Goal: Find specific page/section: Find specific page/section

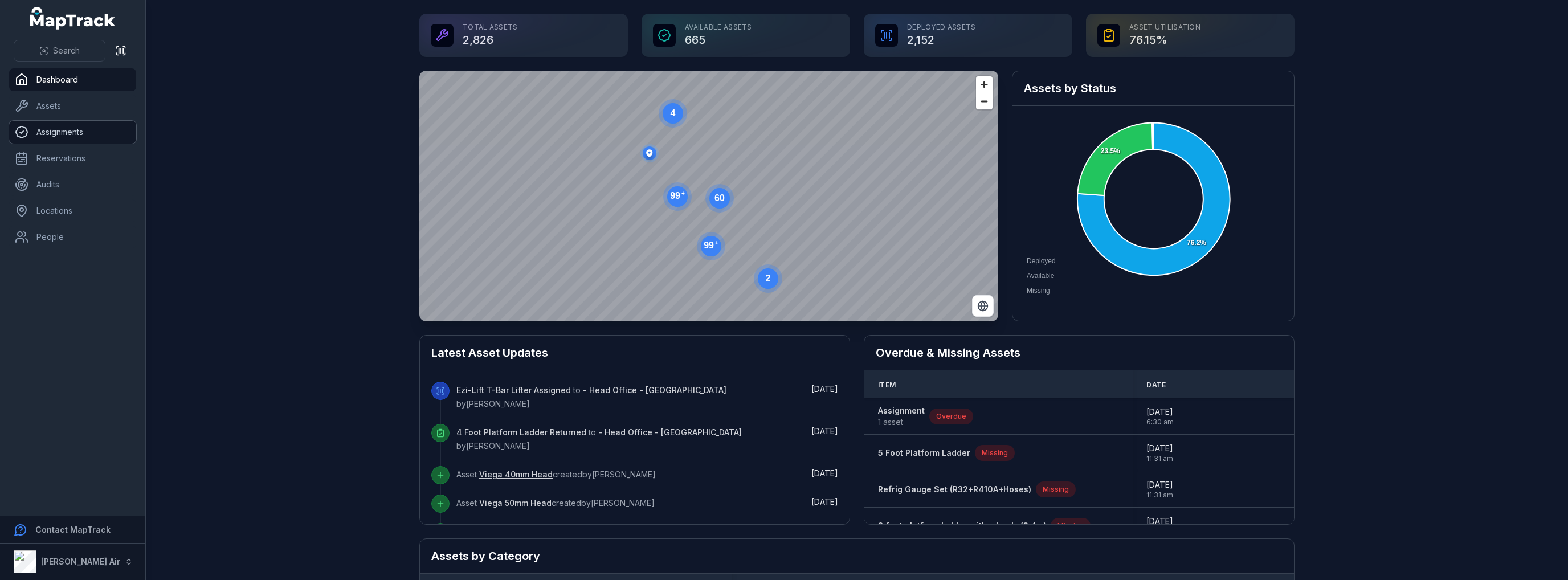
click at [52, 133] on link "Assignments" at bounding box center [73, 132] width 127 height 23
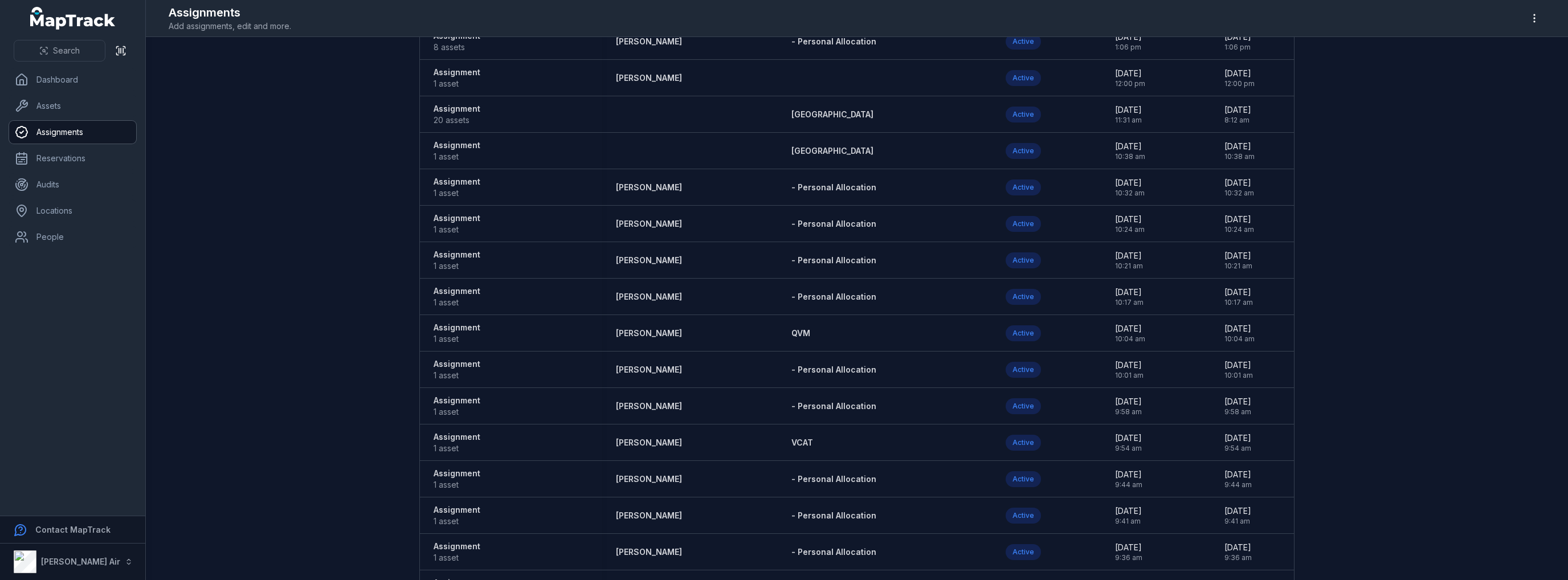
scroll to position [1932, 0]
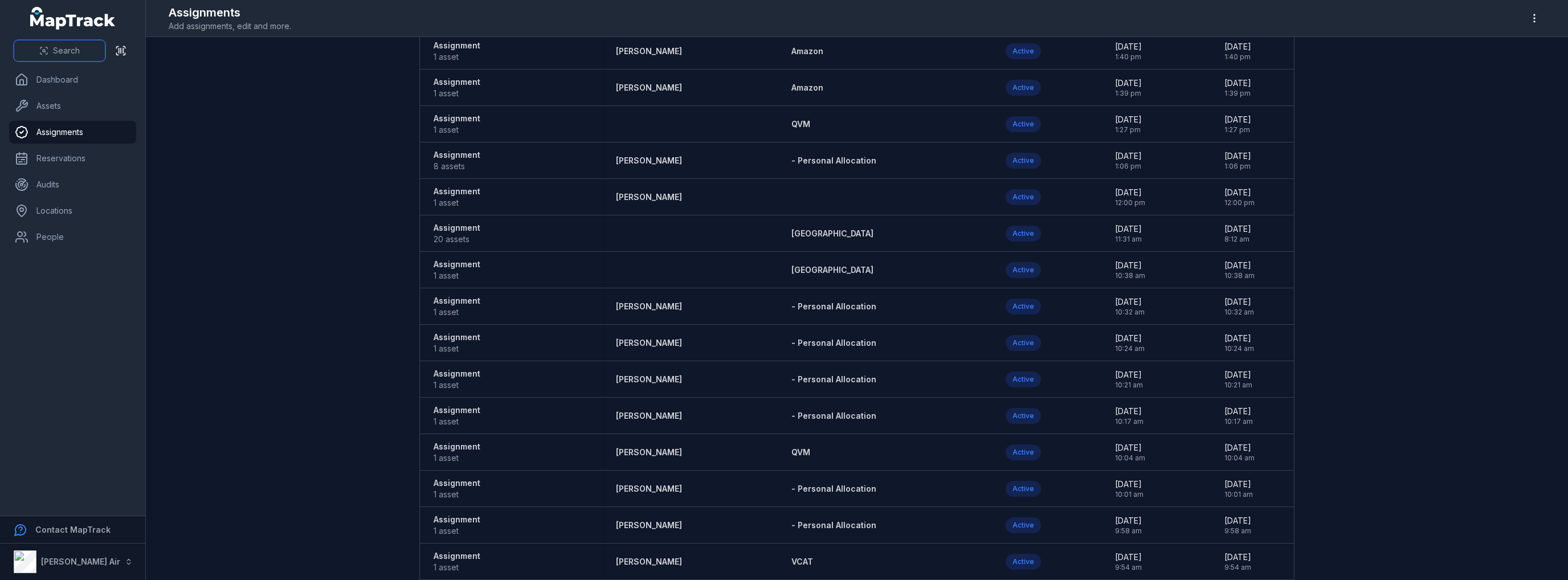
click at [79, 47] on span "Search" at bounding box center [66, 50] width 27 height 11
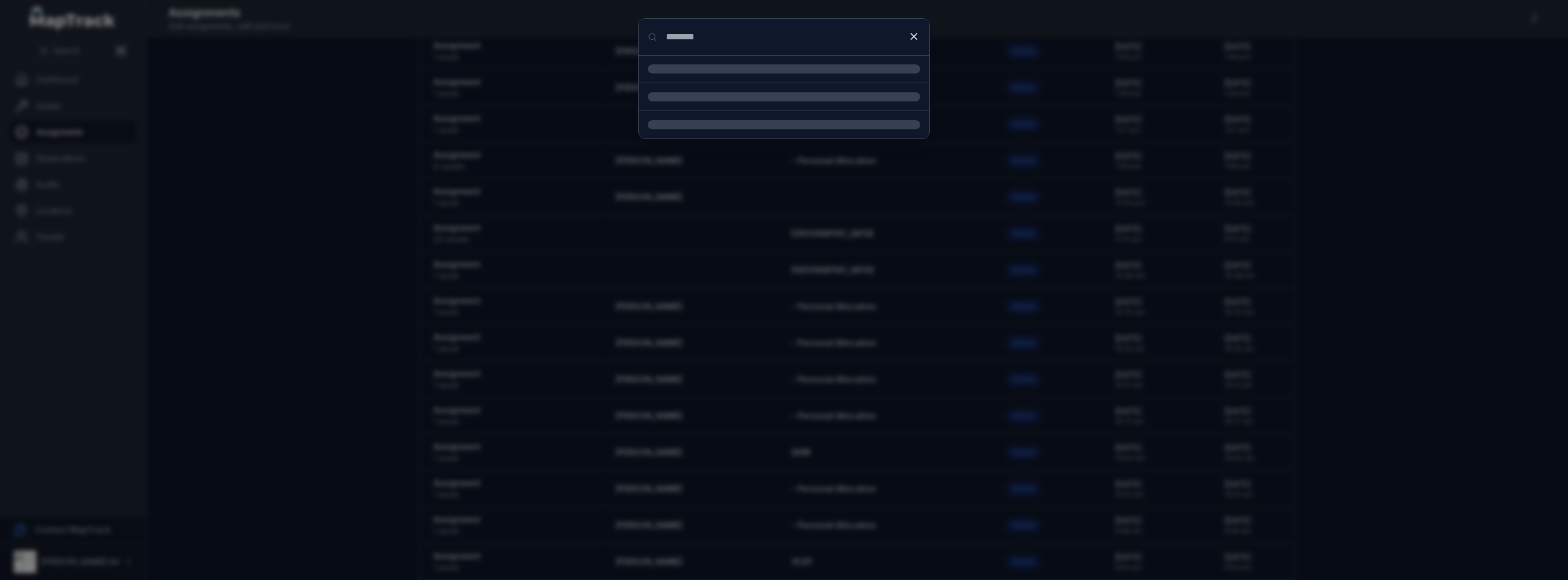
type input "********"
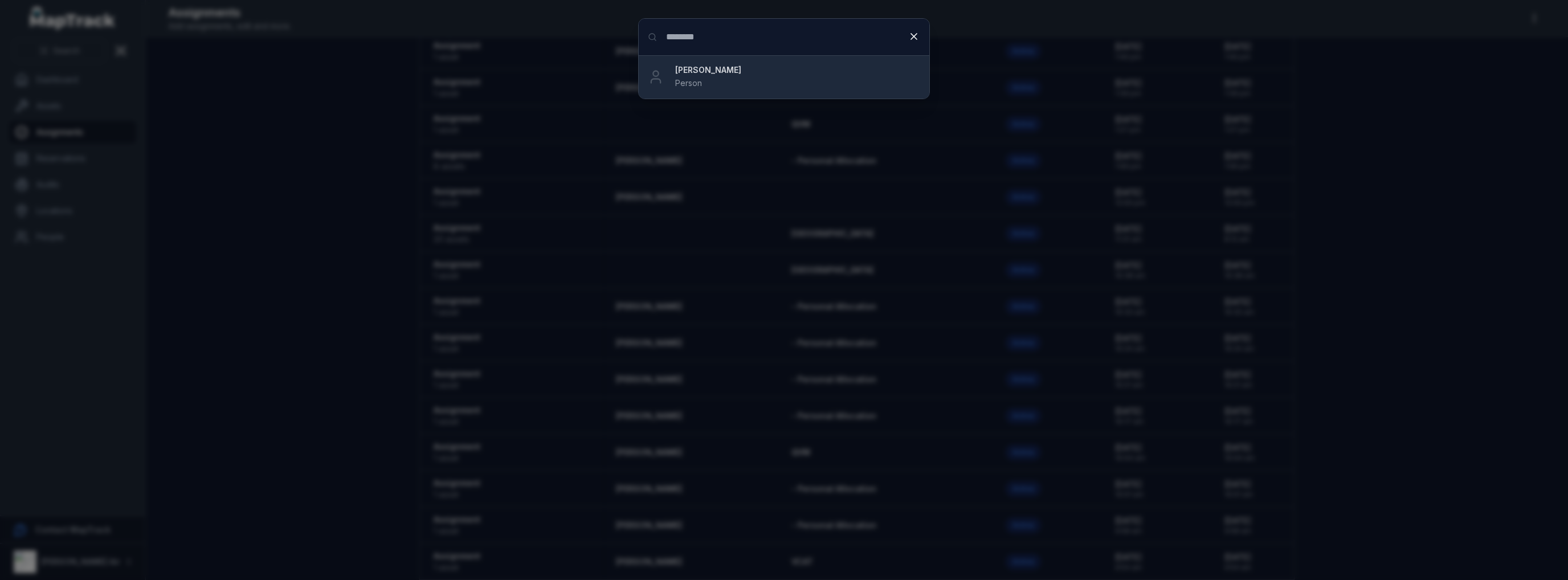
click at [700, 67] on strong "Daniel Egan" at bounding box center [797, 69] width 245 height 11
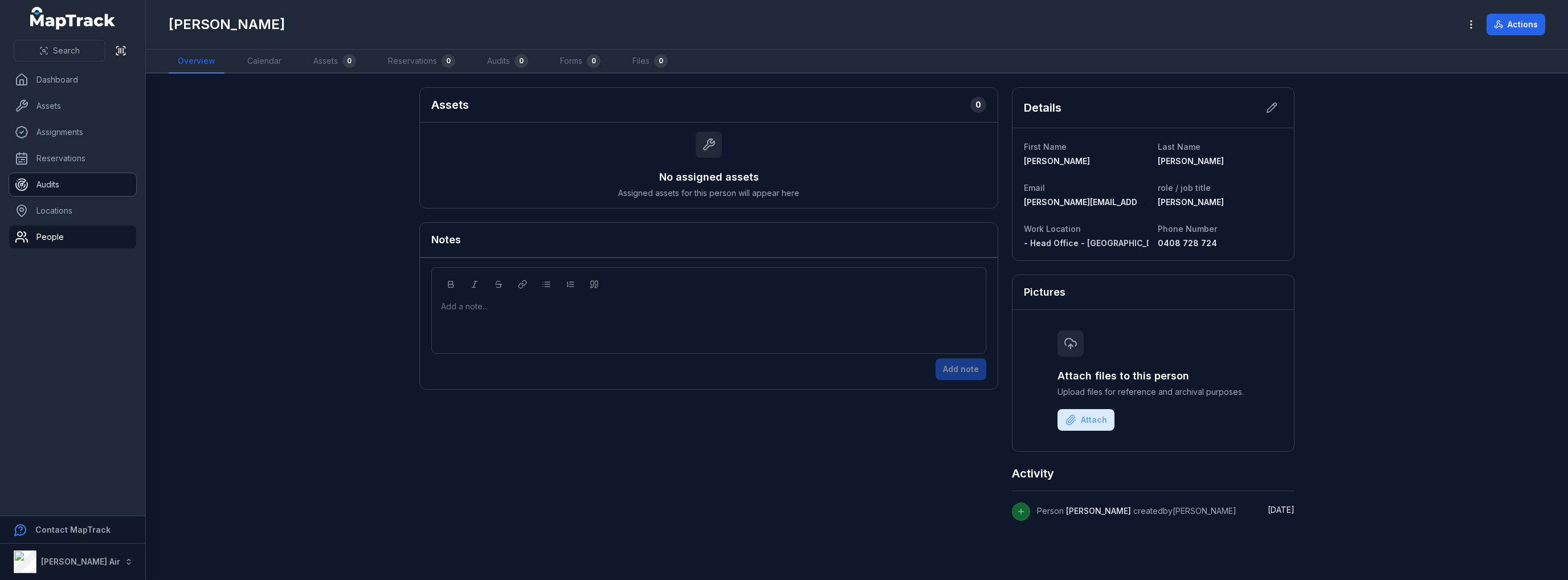
click at [61, 185] on link "Audits" at bounding box center [73, 184] width 127 height 23
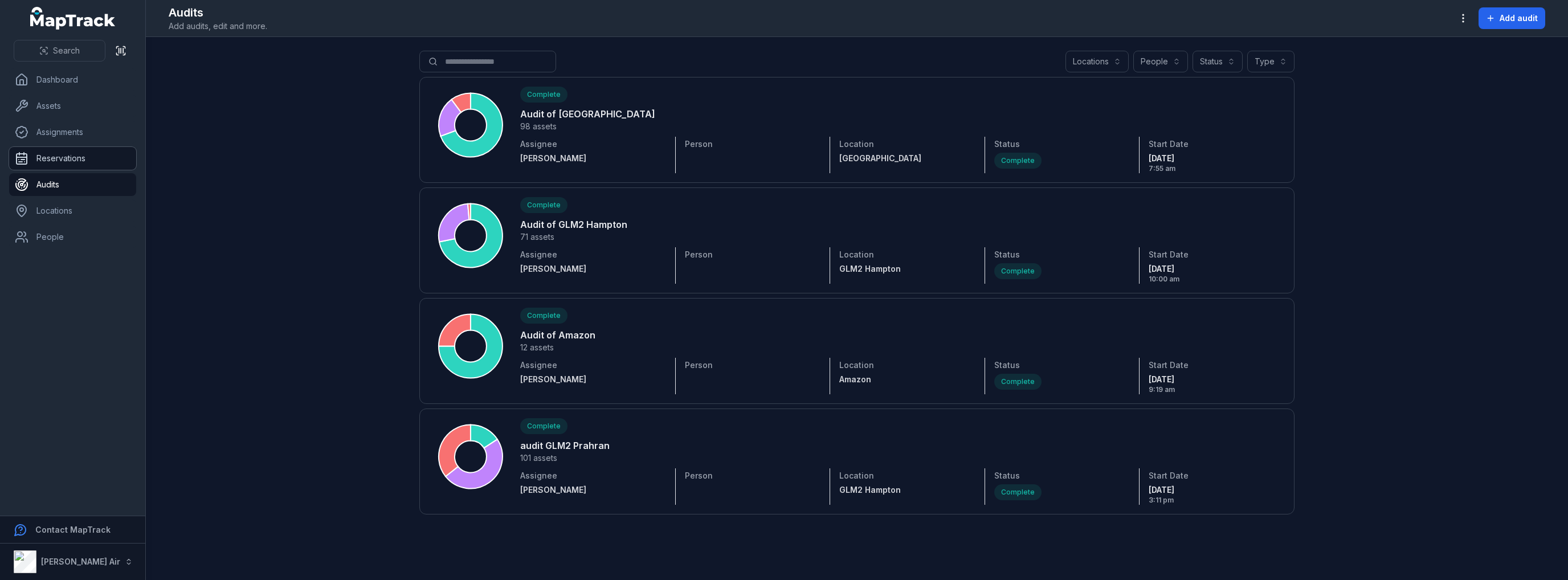
click at [51, 160] on link "Reservations" at bounding box center [73, 158] width 127 height 23
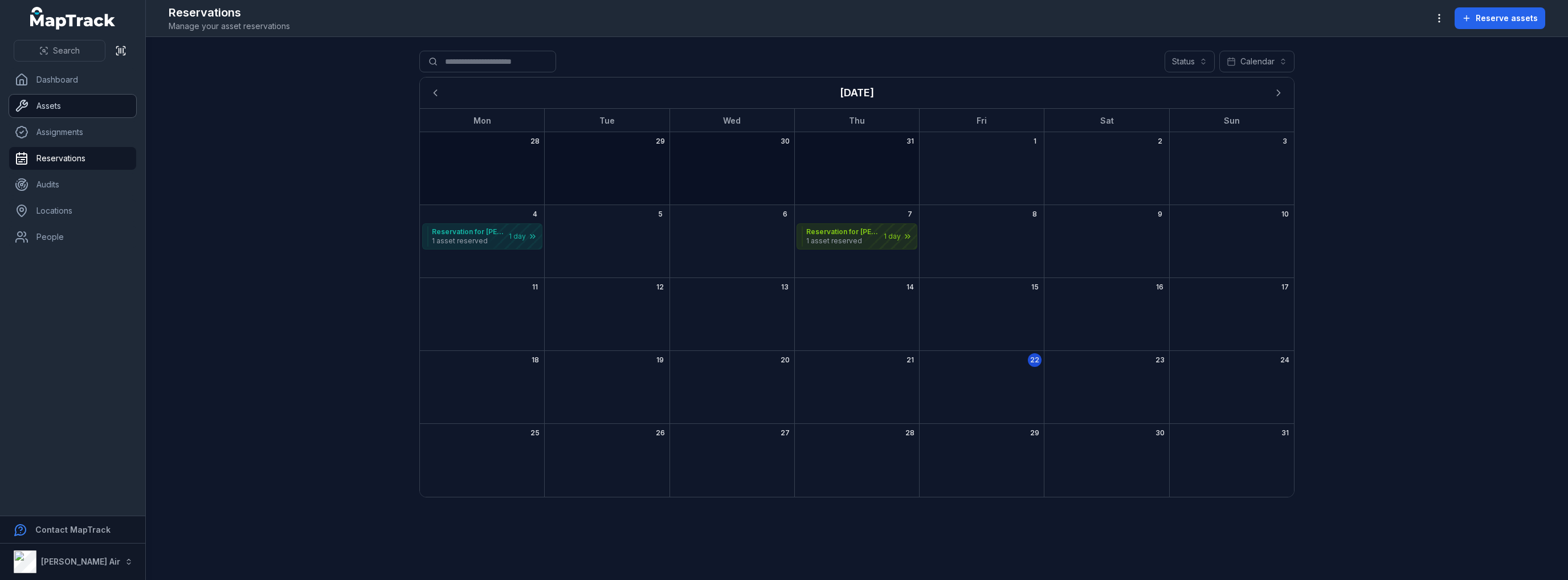
click at [57, 104] on link "Assets" at bounding box center [73, 106] width 127 height 23
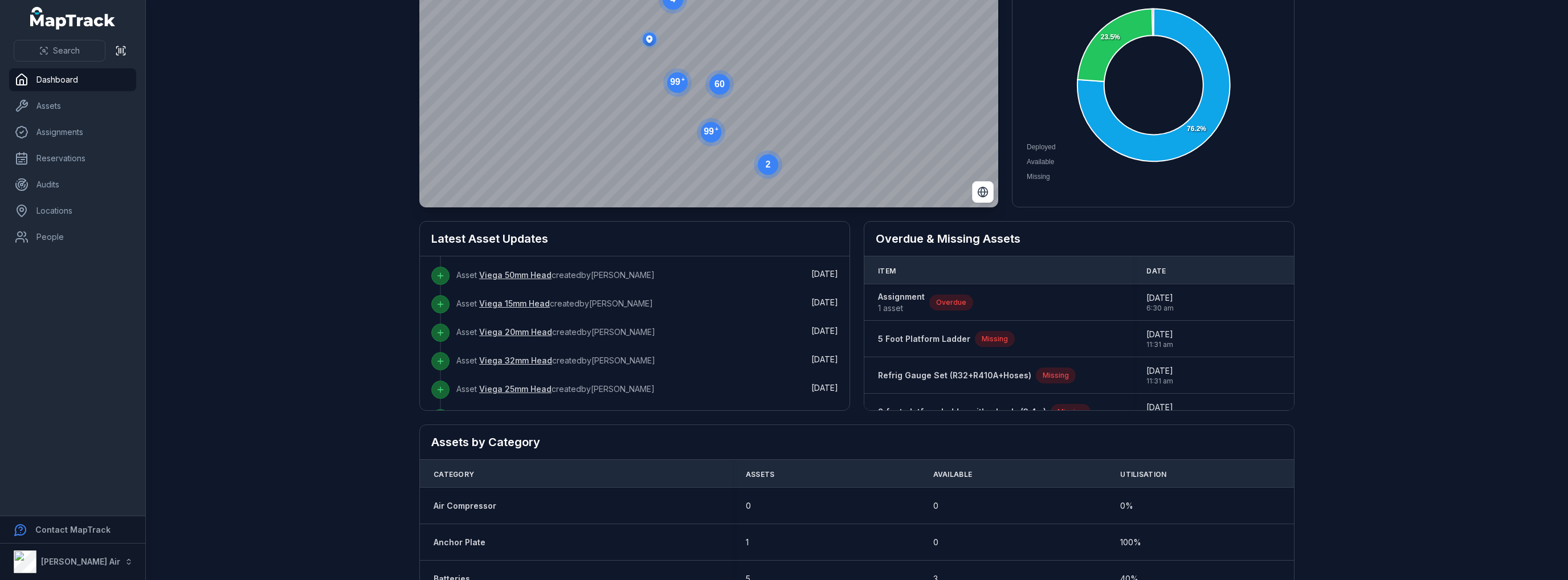
scroll to position [177, 0]
click at [446, 403] on button "Show more" at bounding box center [467, 415] width 71 height 24
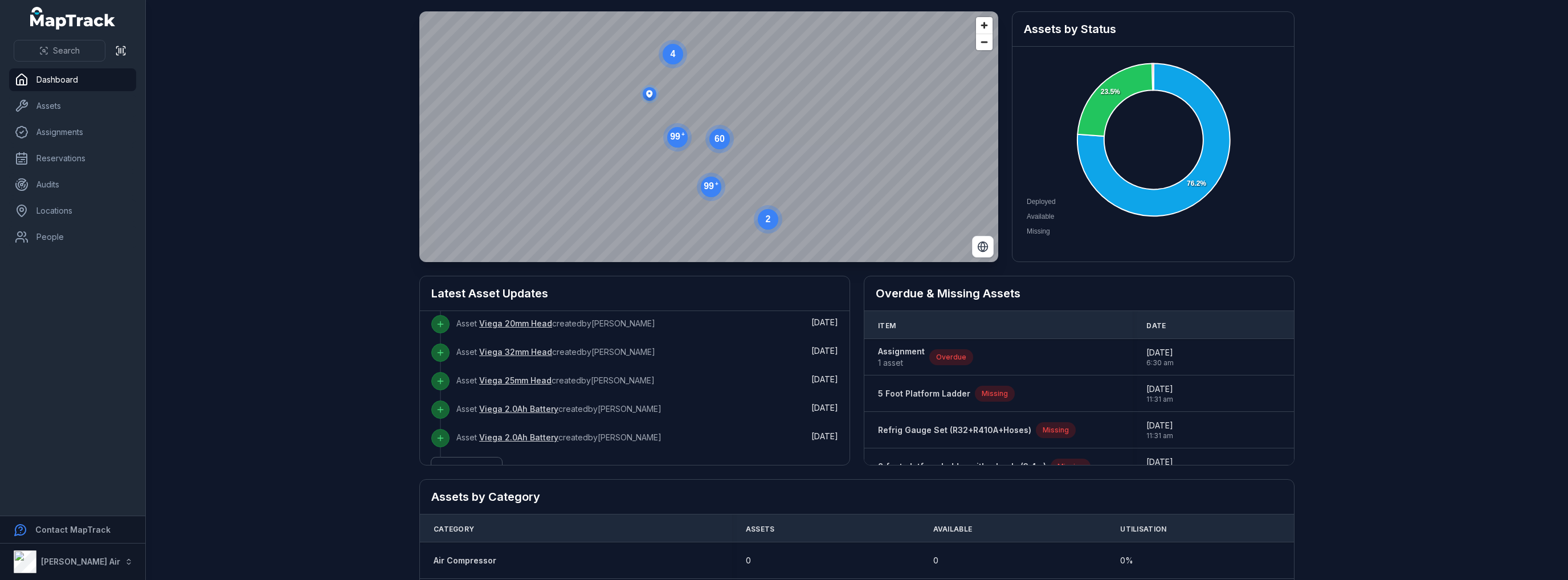
scroll to position [0, 0]
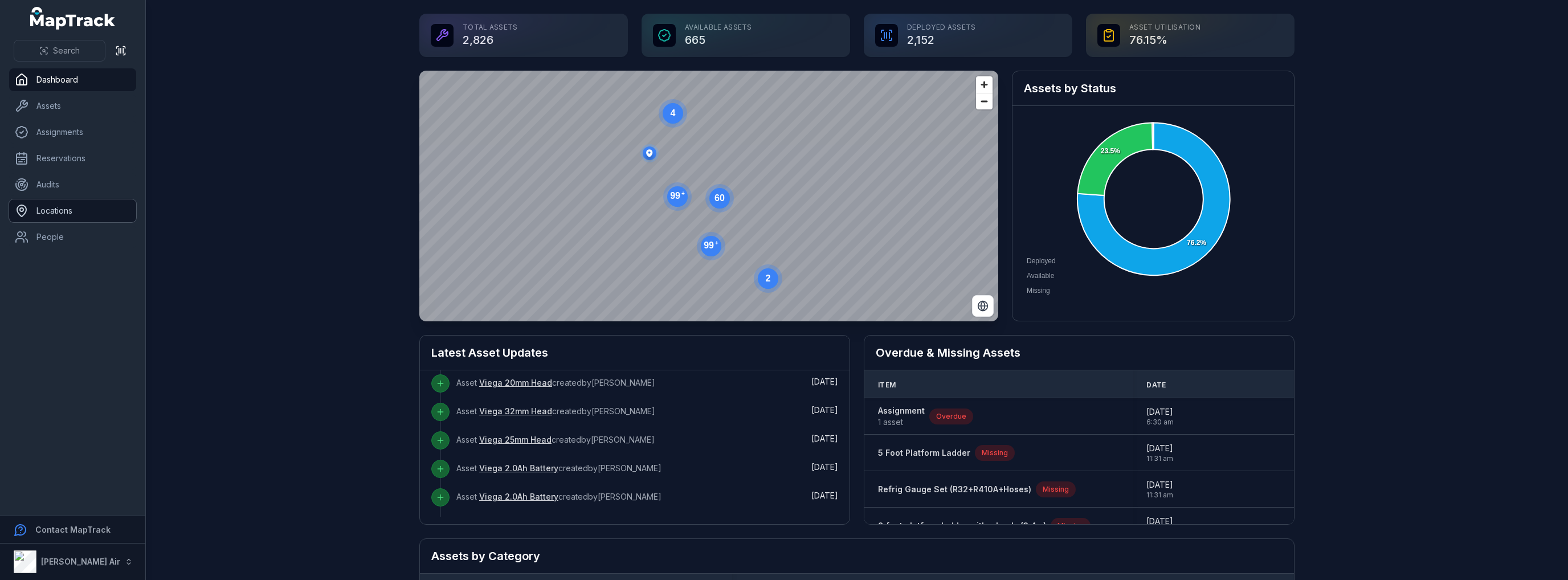
click at [61, 210] on link "Locations" at bounding box center [73, 210] width 127 height 23
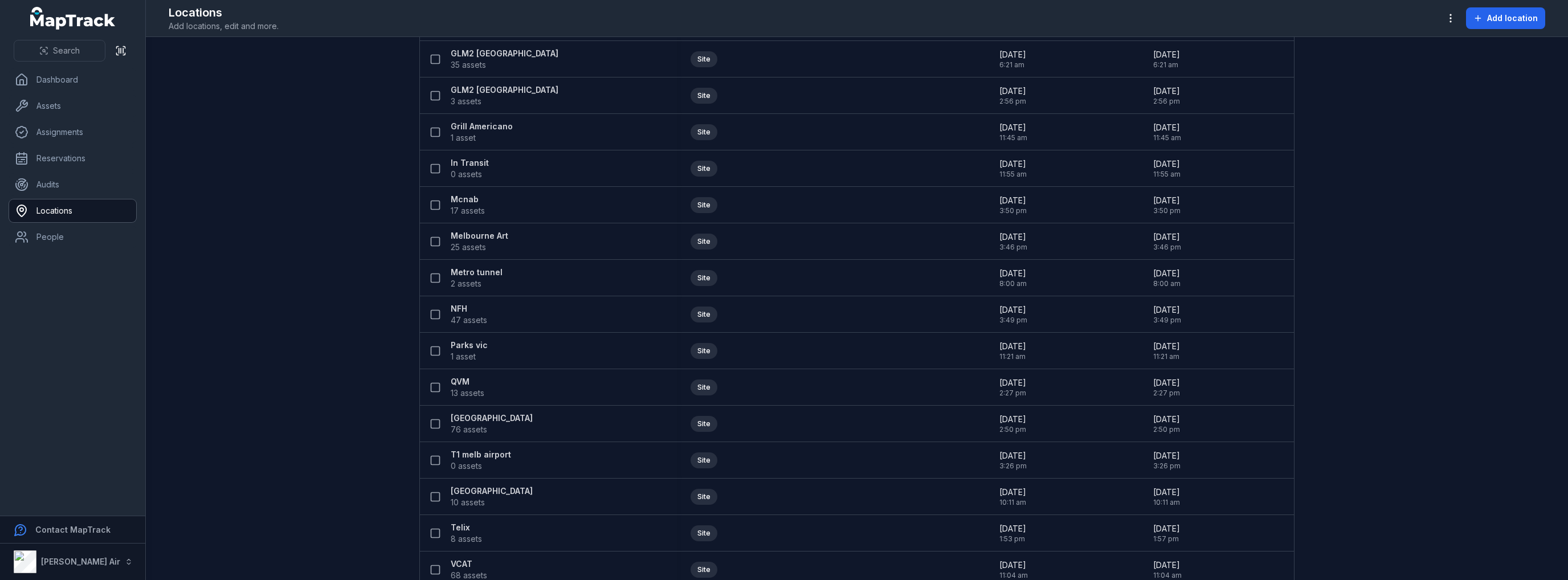
scroll to position [2055, 0]
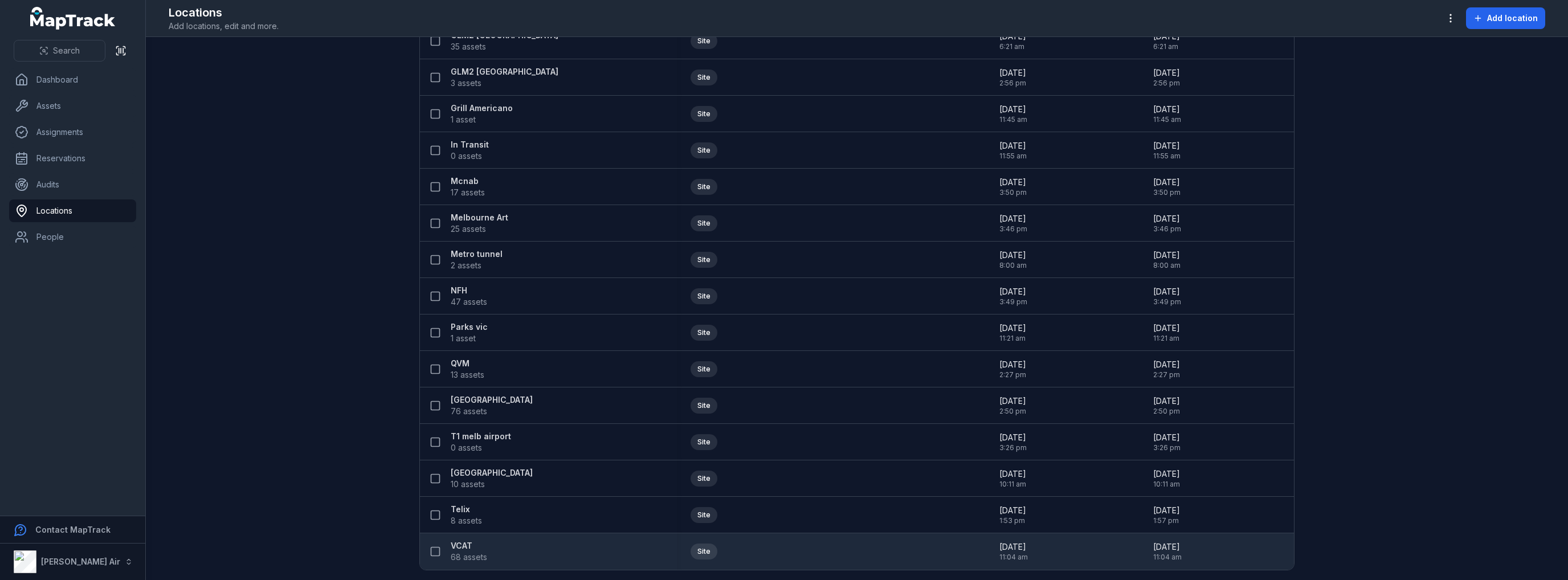
click at [463, 541] on strong "VCAT" at bounding box center [469, 545] width 37 height 11
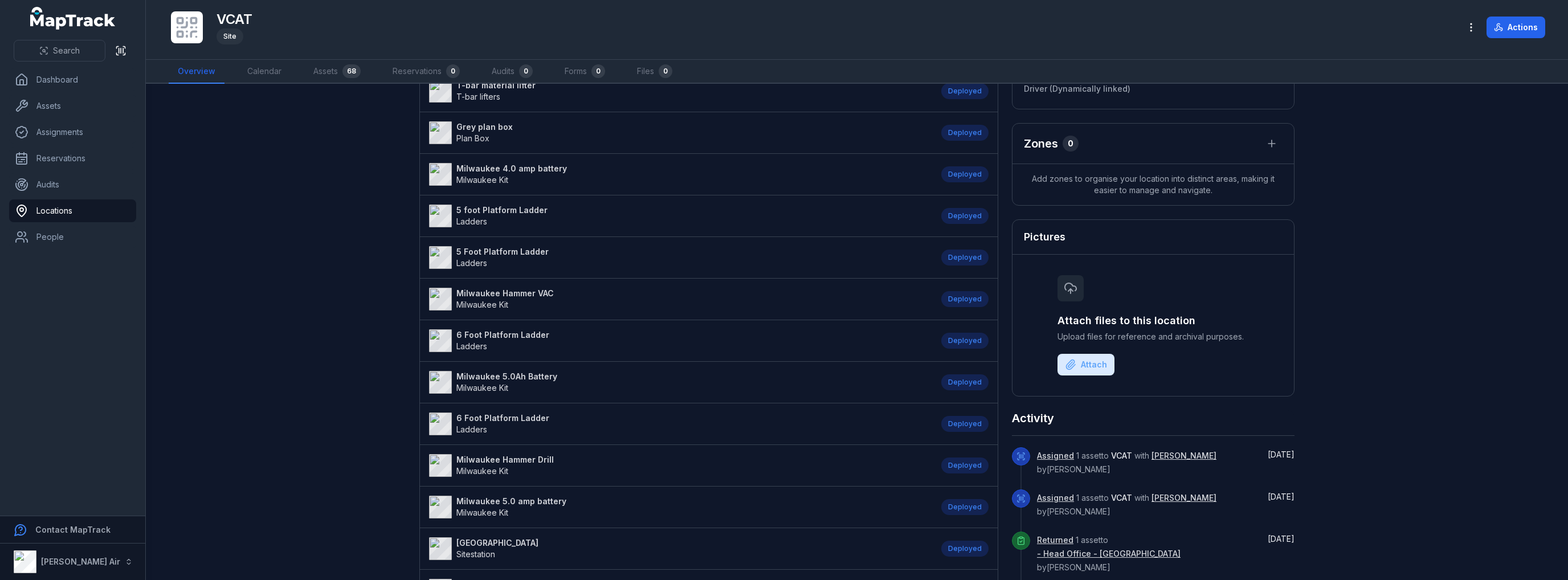
scroll to position [456, 0]
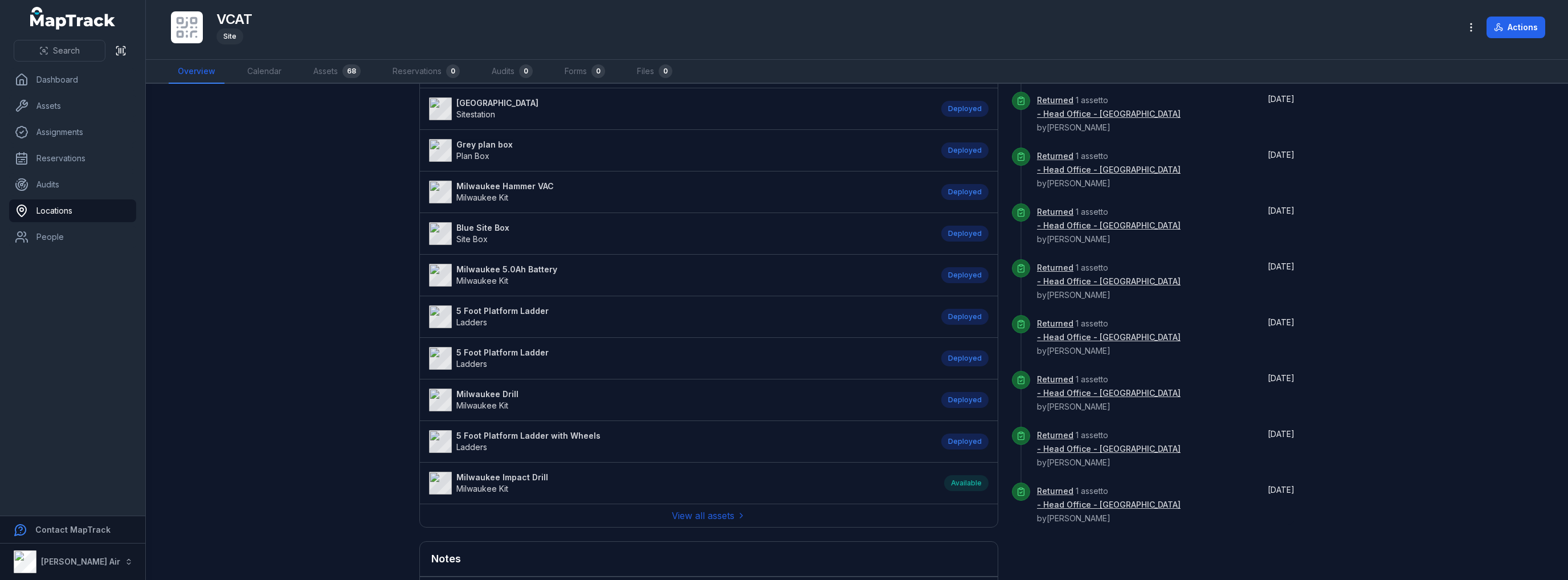
scroll to position [798, 0]
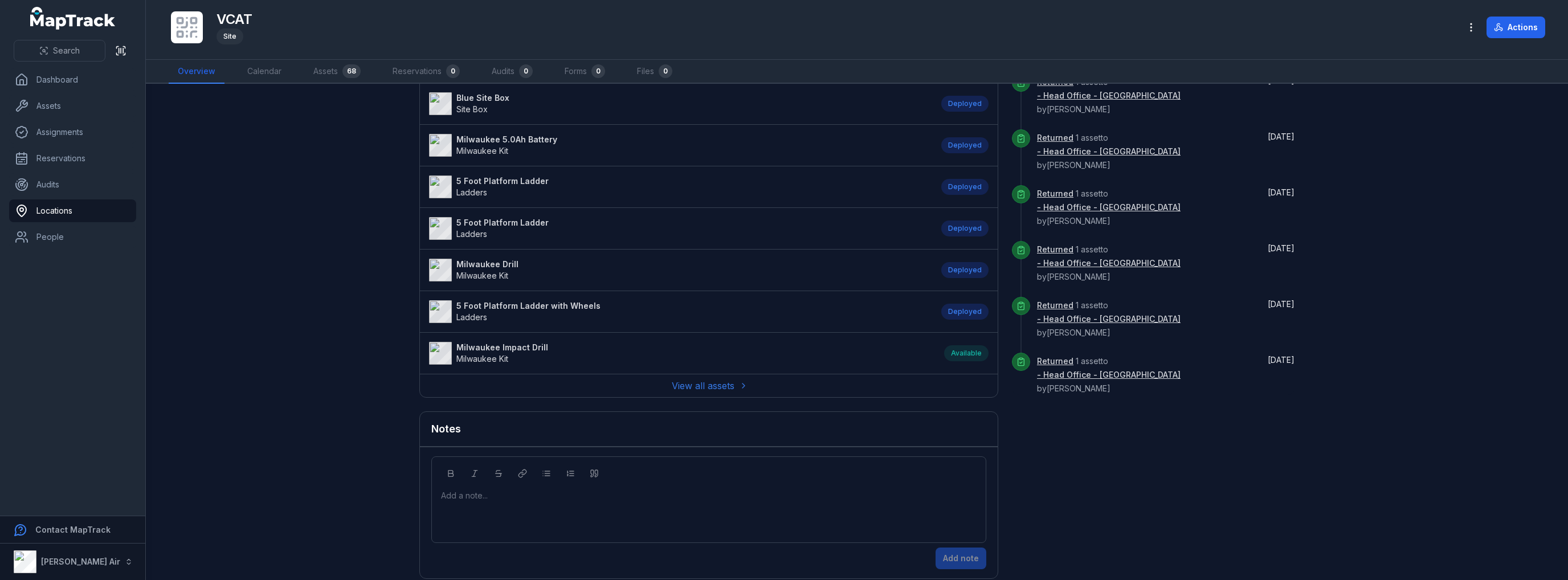
click at [695, 380] on link "View all assets" at bounding box center [708, 386] width 74 height 13
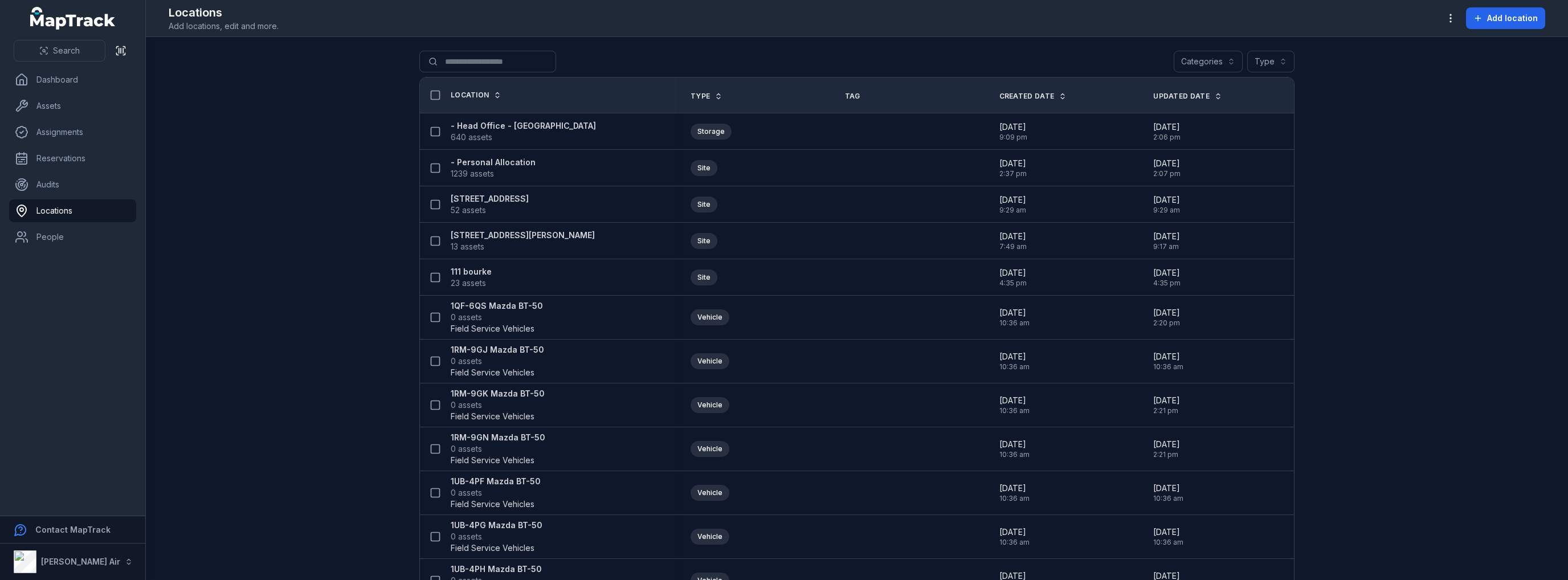
click at [714, 96] on icon at bounding box center [718, 96] width 8 height 8
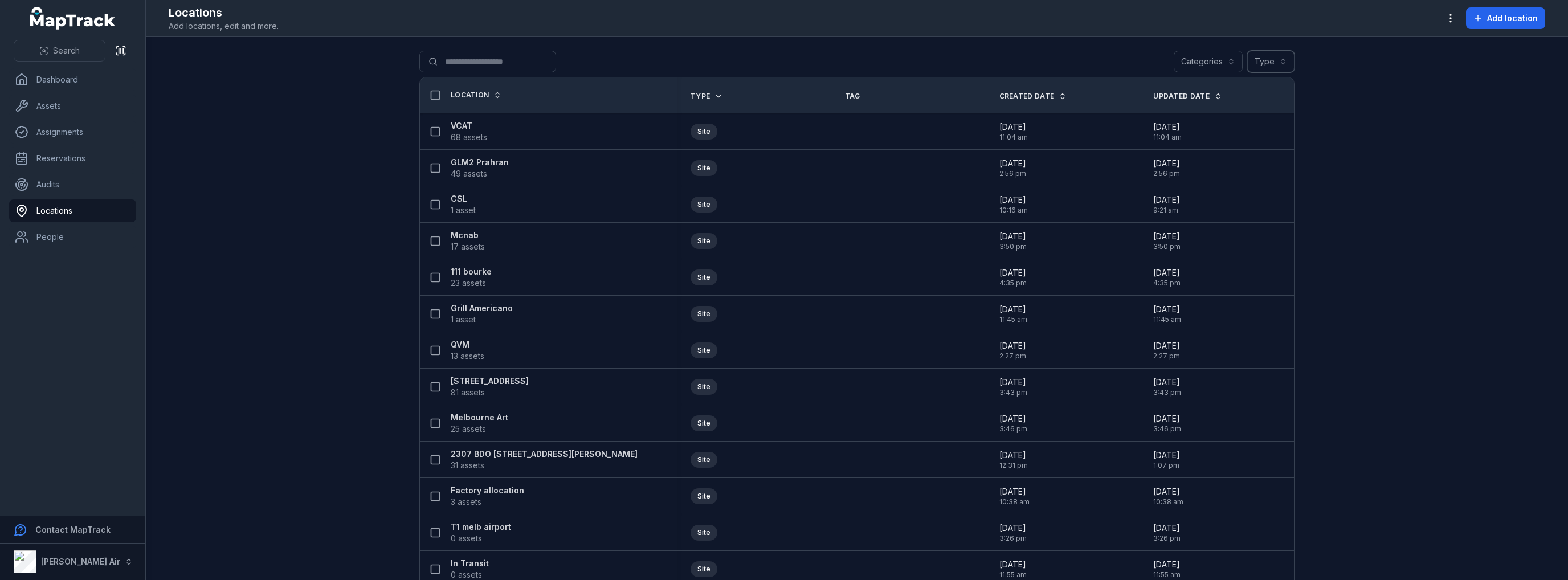
click at [1274, 61] on button "Type" at bounding box center [1271, 61] width 47 height 21
click at [1202, 114] on span "Vehicle" at bounding box center [1198, 111] width 28 height 11
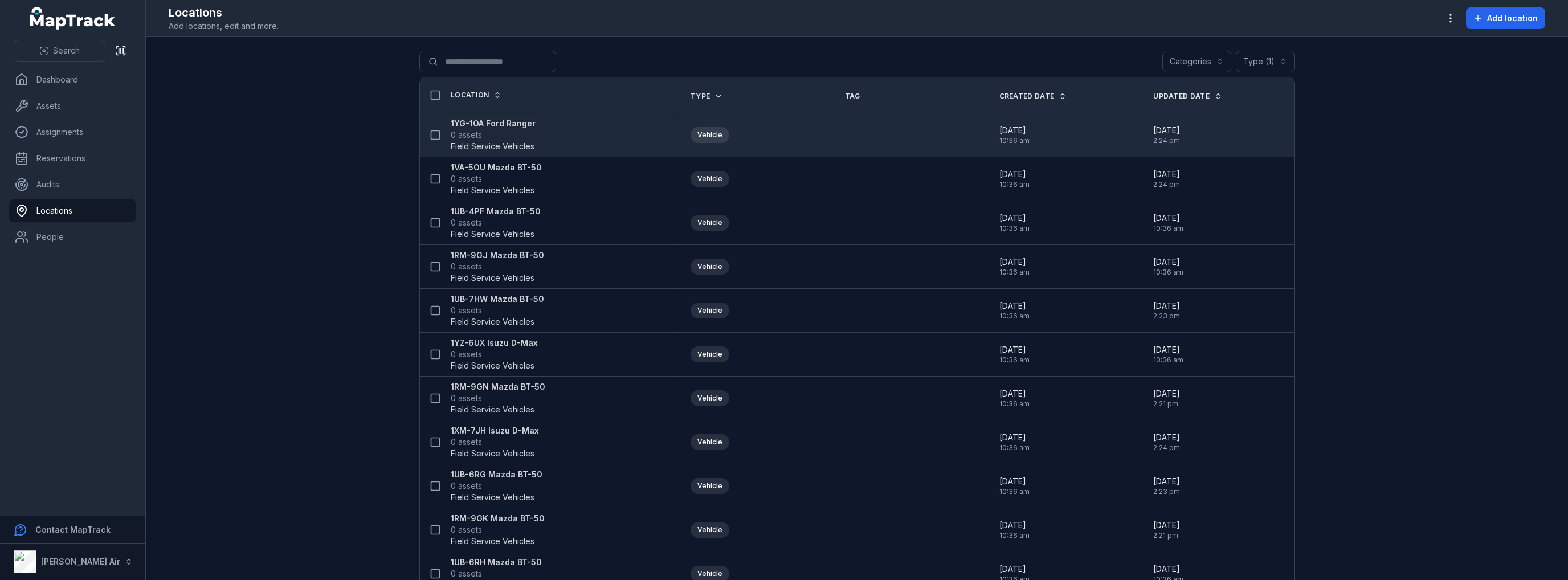
click at [485, 126] on strong "1YG-1OA Ford Ranger" at bounding box center [493, 123] width 85 height 11
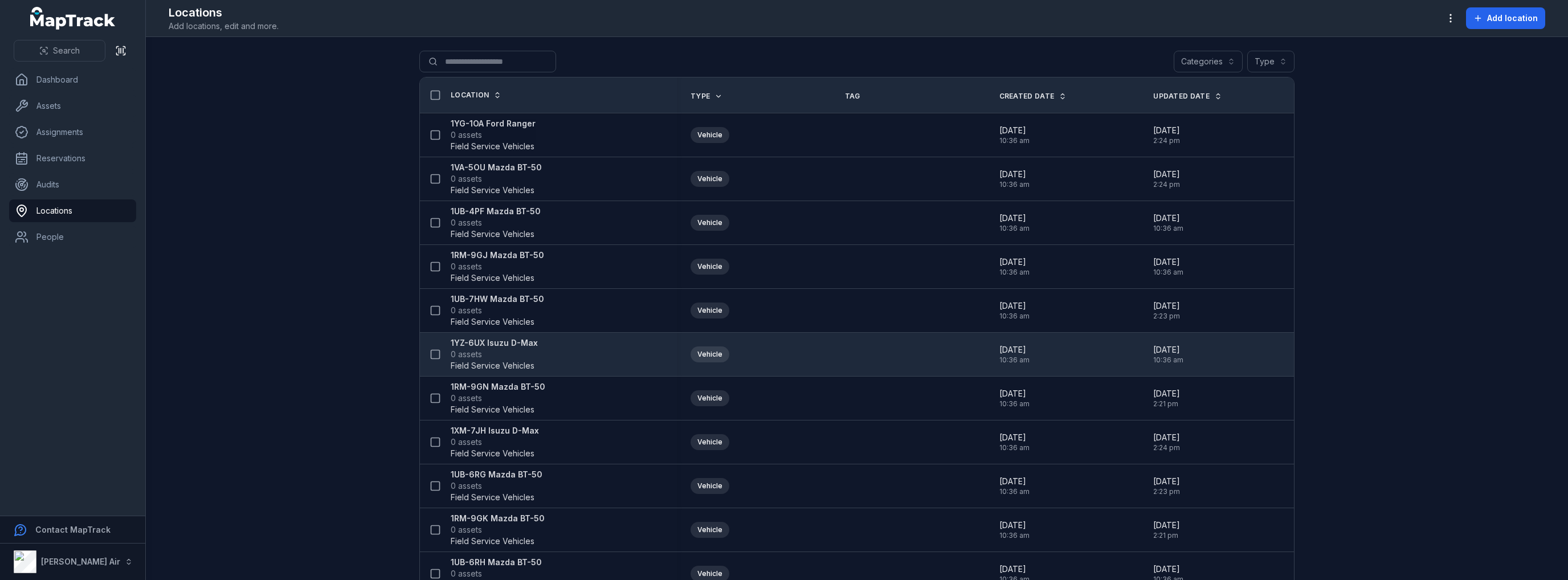
click at [508, 343] on strong "1YZ-6UX Isuzu D-Max" at bounding box center [494, 343] width 87 height 11
